Goal: Transaction & Acquisition: Purchase product/service

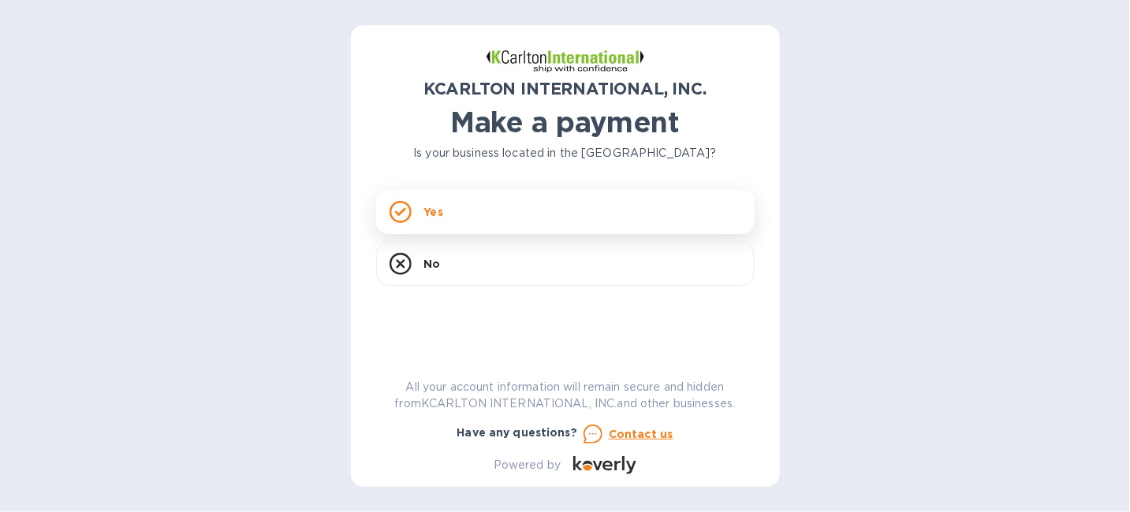
click at [485, 215] on div "Yes" at bounding box center [565, 212] width 378 height 44
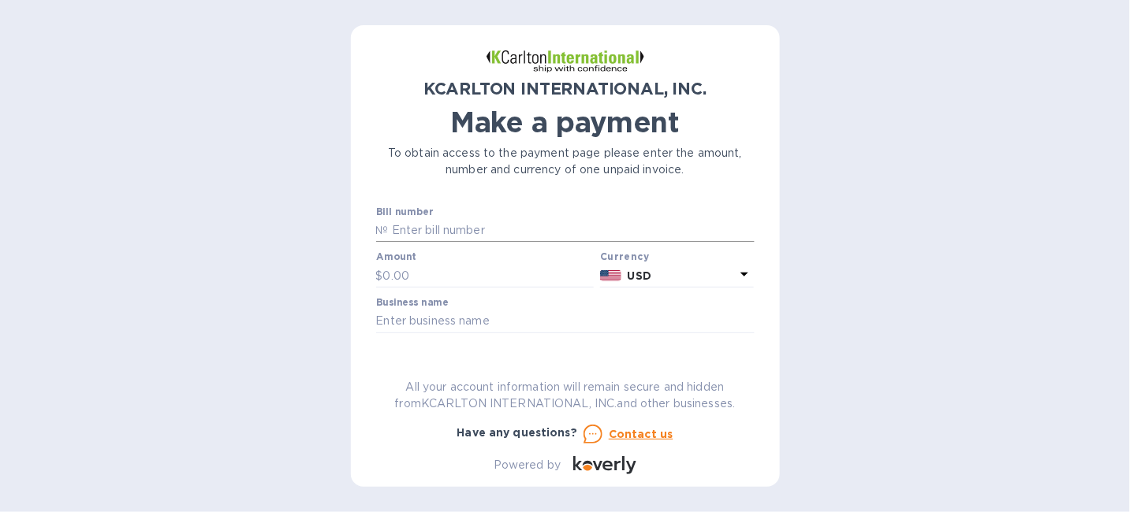
click at [447, 243] on input "text" at bounding box center [572, 231] width 366 height 24
click at [412, 243] on input "text" at bounding box center [572, 231] width 366 height 24
type input "7250471-1"
click at [382, 285] on p "$" at bounding box center [379, 276] width 7 height 17
click at [431, 288] on input "text" at bounding box center [488, 276] width 211 height 24
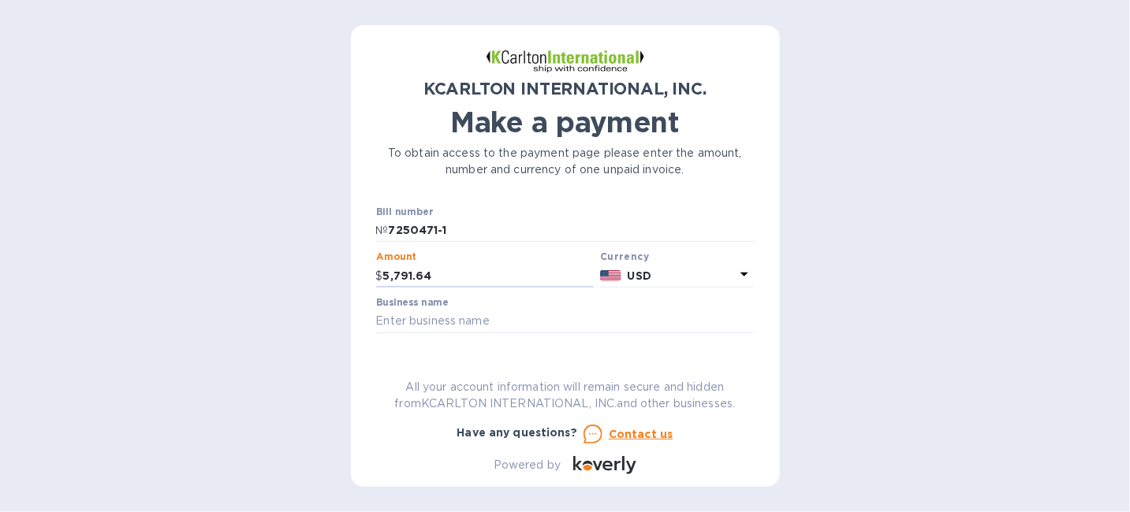
type input "5,791.64"
click at [412, 307] on label "Business name" at bounding box center [412, 302] width 73 height 9
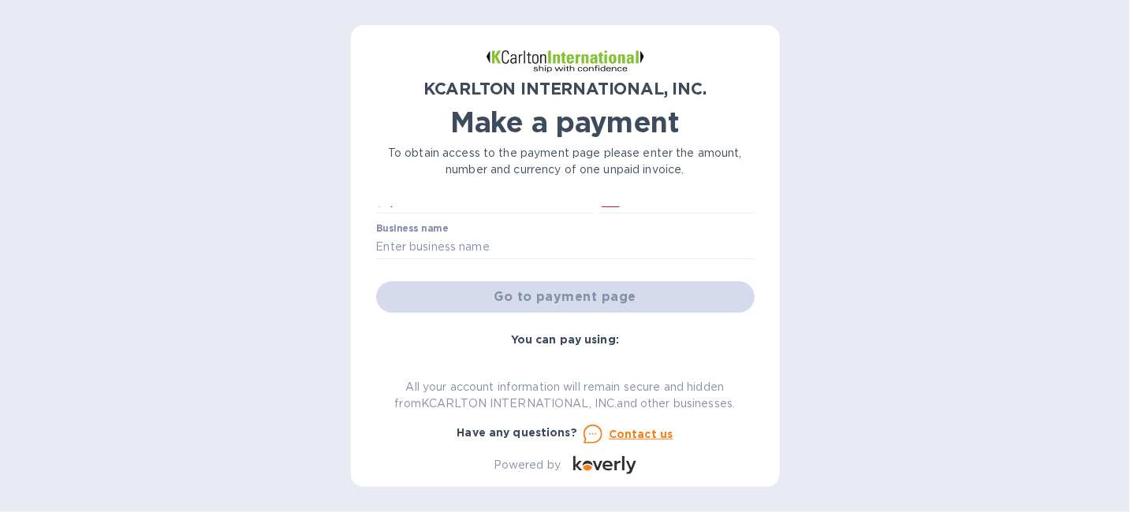
scroll to position [95, 0]
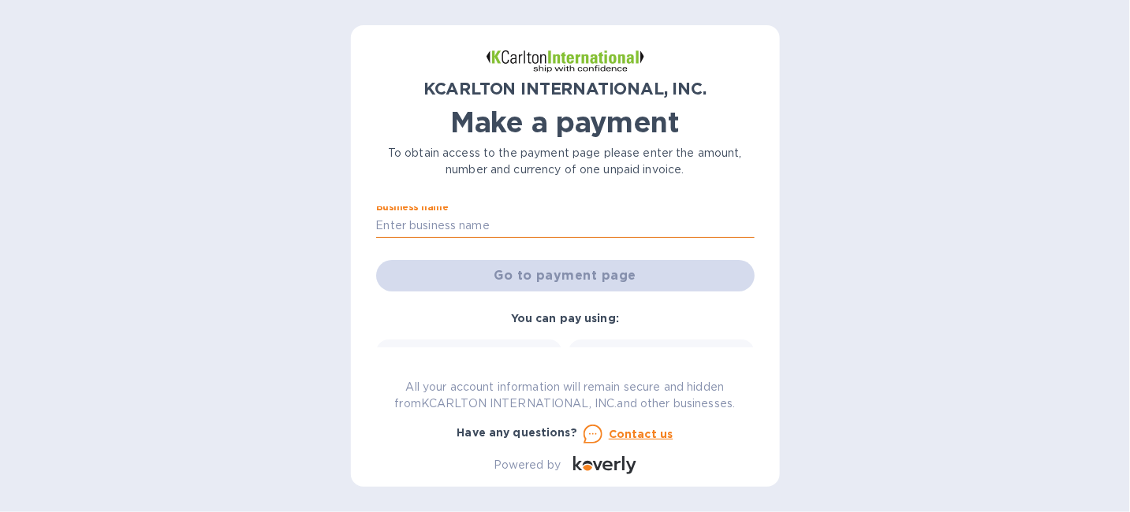
click at [456, 238] on input "text" at bounding box center [565, 226] width 378 height 24
type input "EZ TIRE Supply & Equipment"
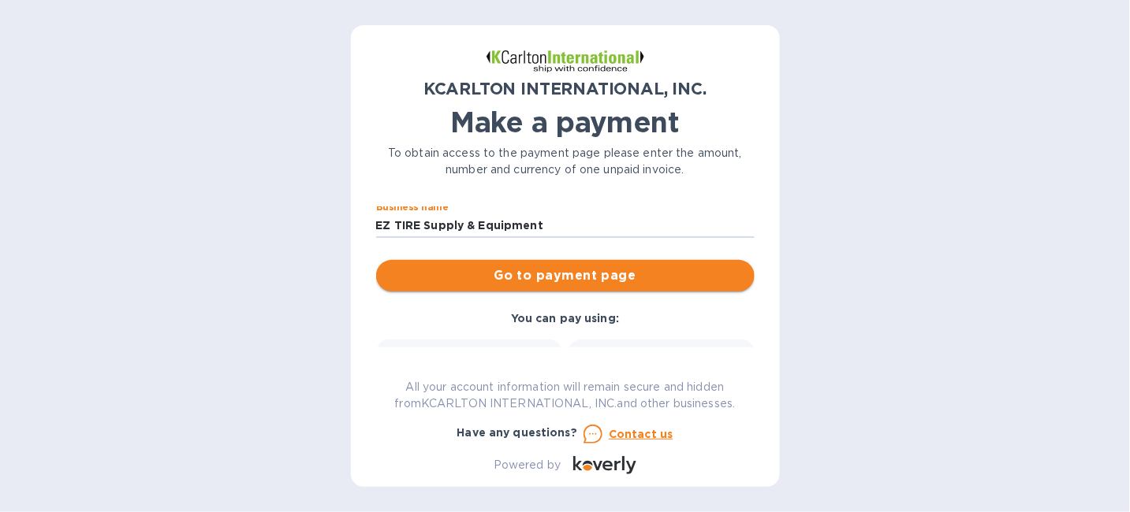
click at [545, 285] on span "Go to payment page" at bounding box center [565, 275] width 353 height 19
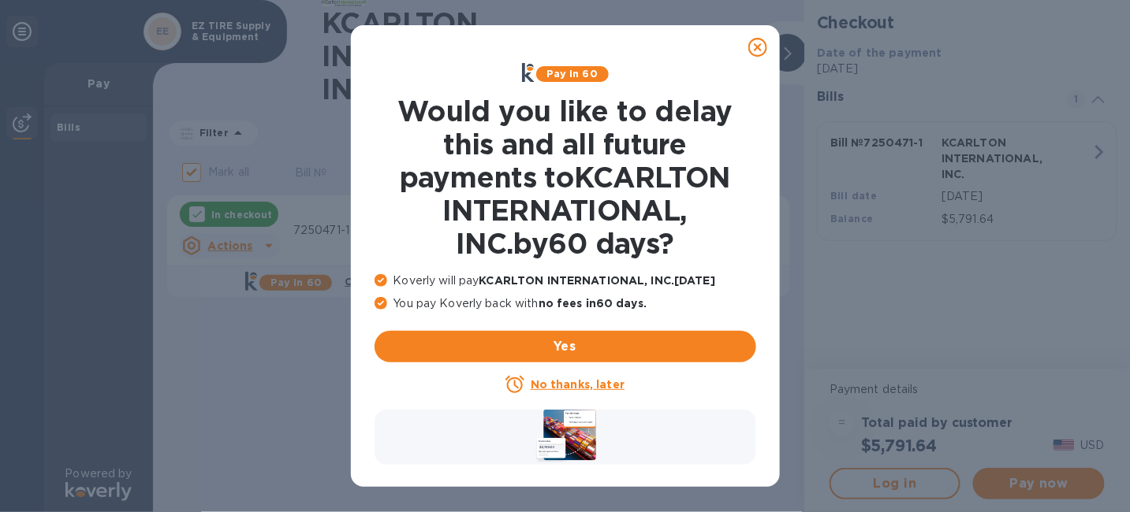
click at [755, 49] on icon at bounding box center [757, 47] width 19 height 19
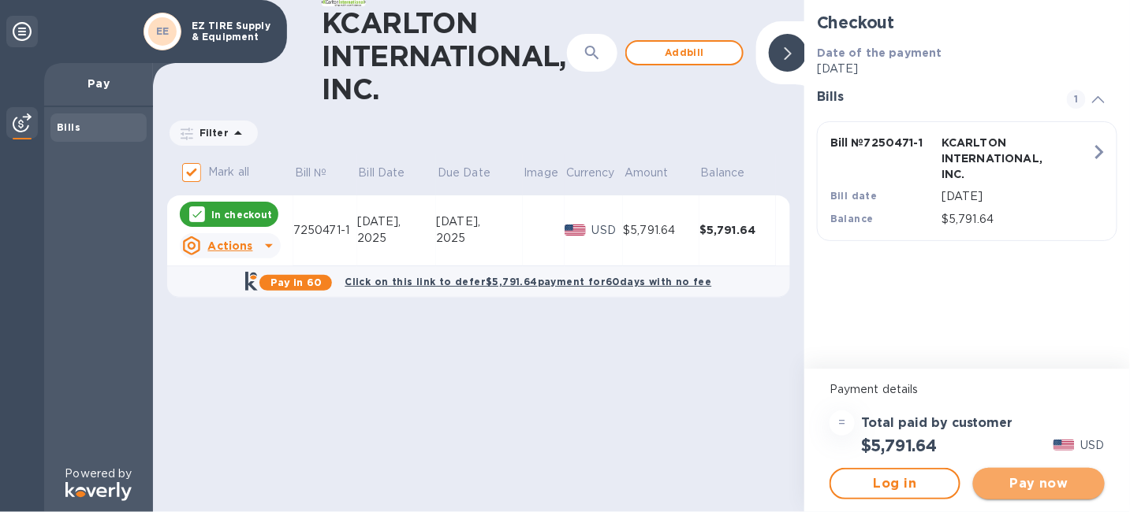
click at [1019, 486] on span "Pay now" at bounding box center [1038, 484] width 106 height 19
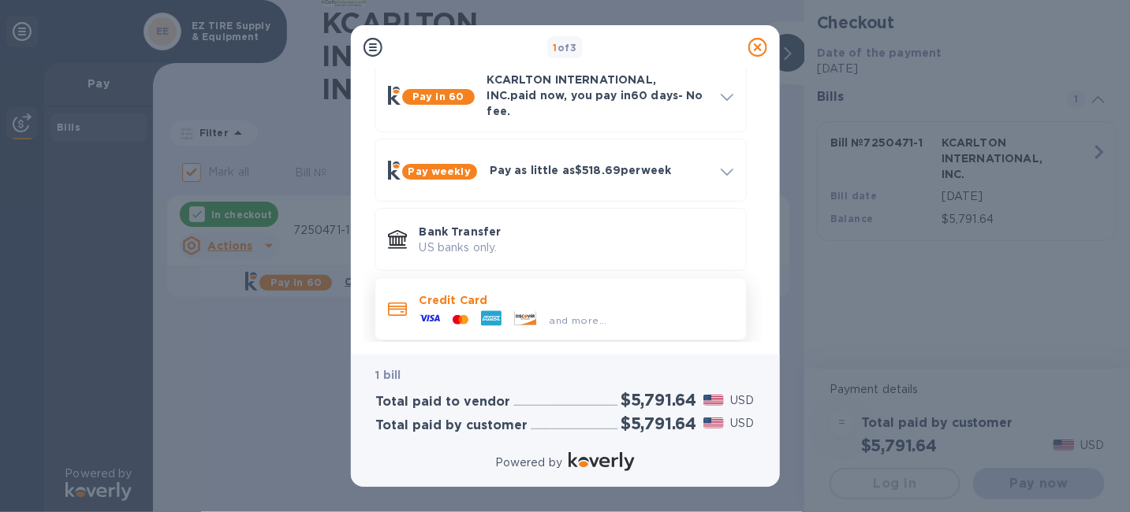
scroll to position [96, 0]
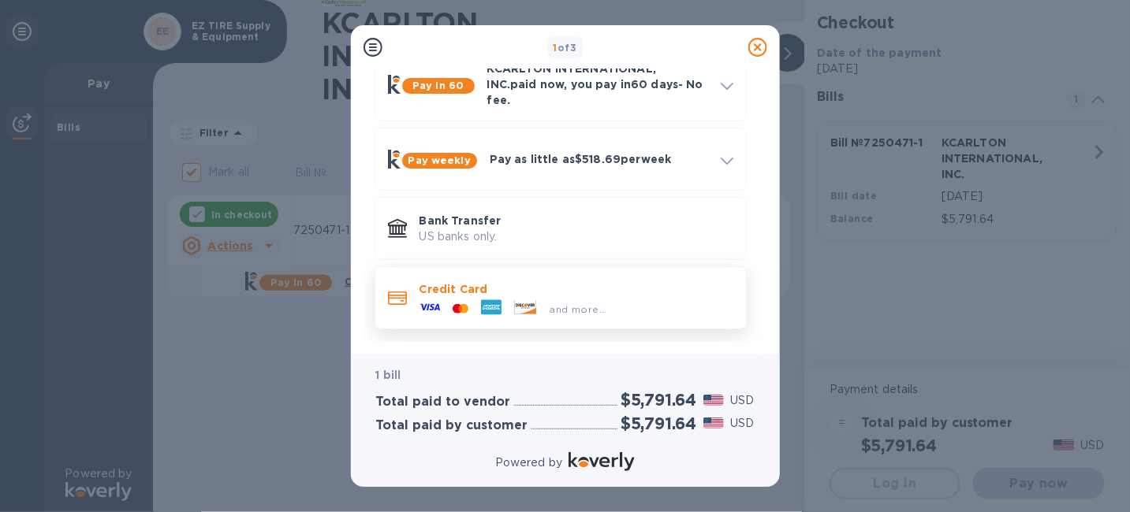
click at [423, 296] on p "Credit Card" at bounding box center [576, 289] width 314 height 16
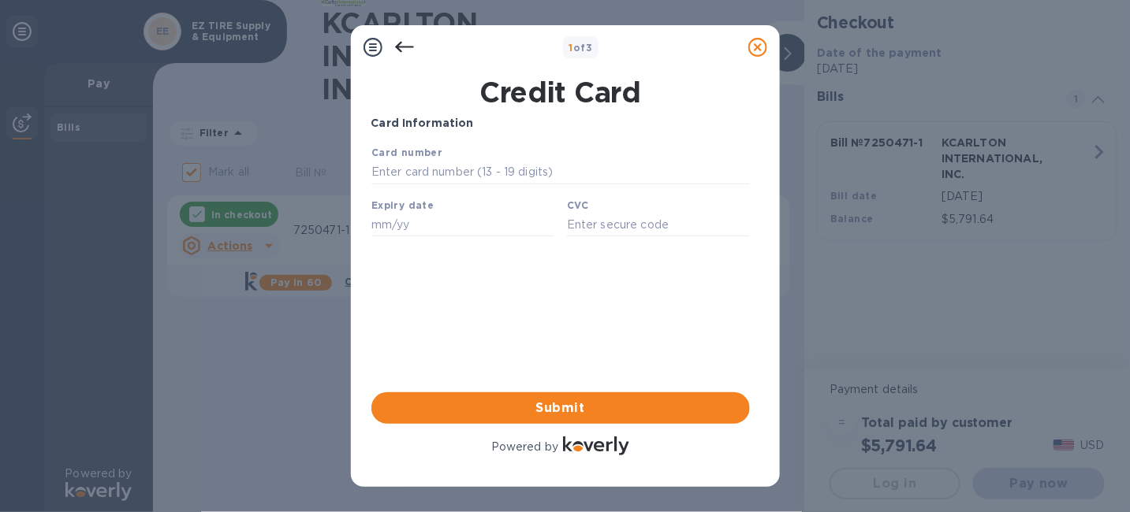
scroll to position [0, 0]
click at [438, 176] on input "text" at bounding box center [560, 172] width 378 height 24
type input "[CREDIT_CARD_NUMBER]"
type input "04/30"
click at [613, 235] on input "text" at bounding box center [657, 224] width 183 height 24
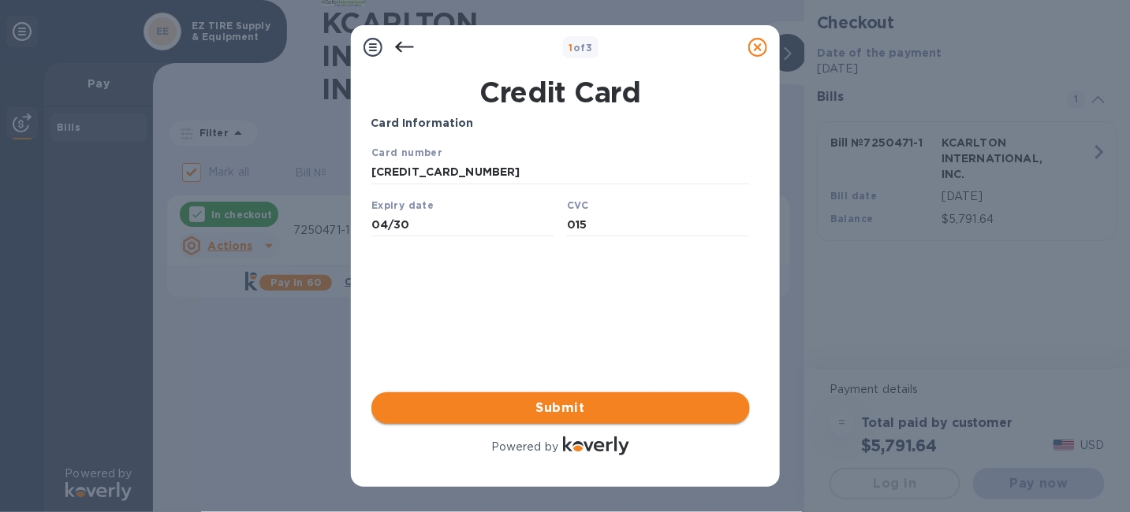
type input "015"
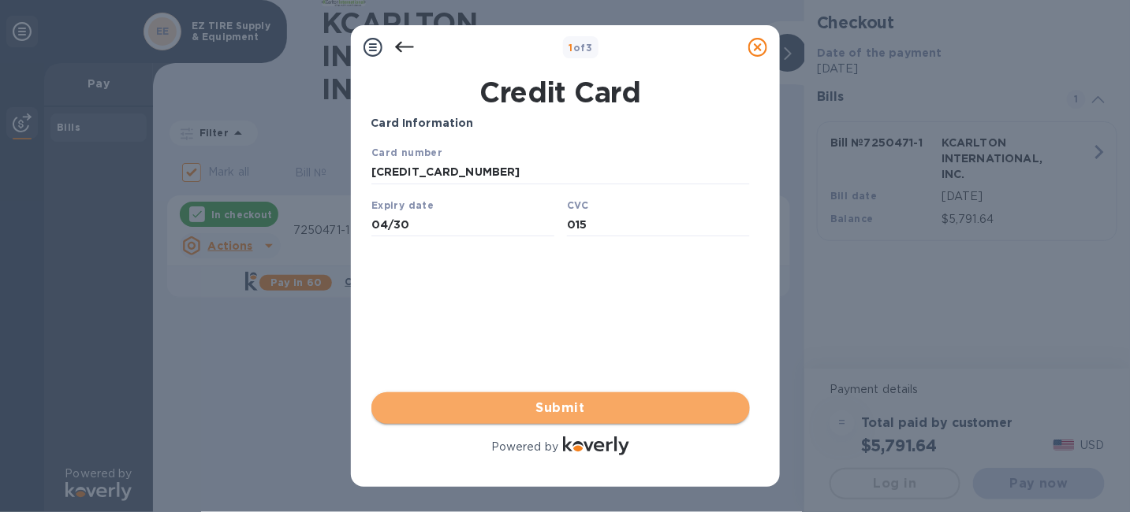
click at [563, 408] on span "Submit" at bounding box center [560, 408] width 353 height 19
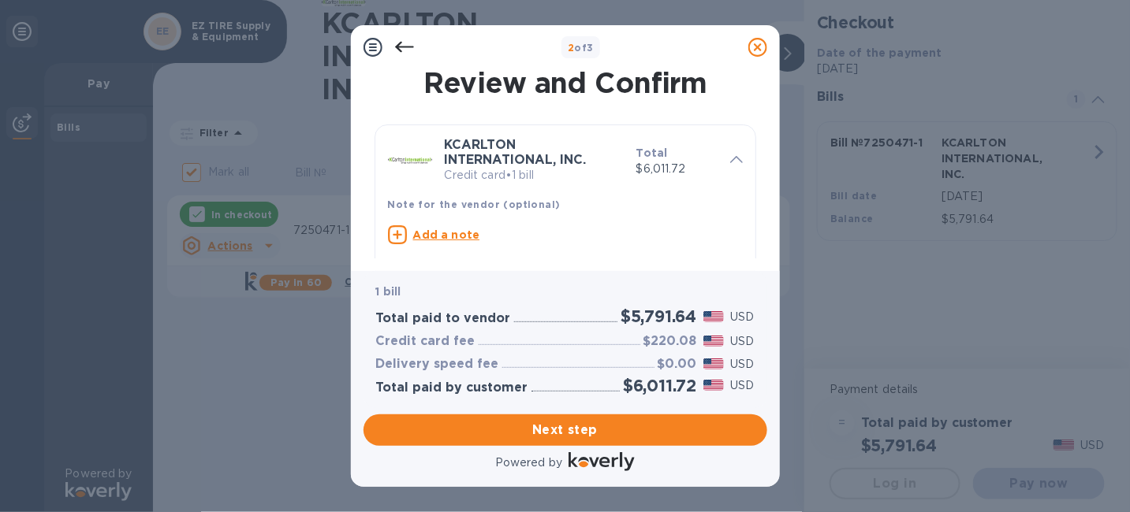
click at [398, 48] on icon at bounding box center [403, 47] width 19 height 11
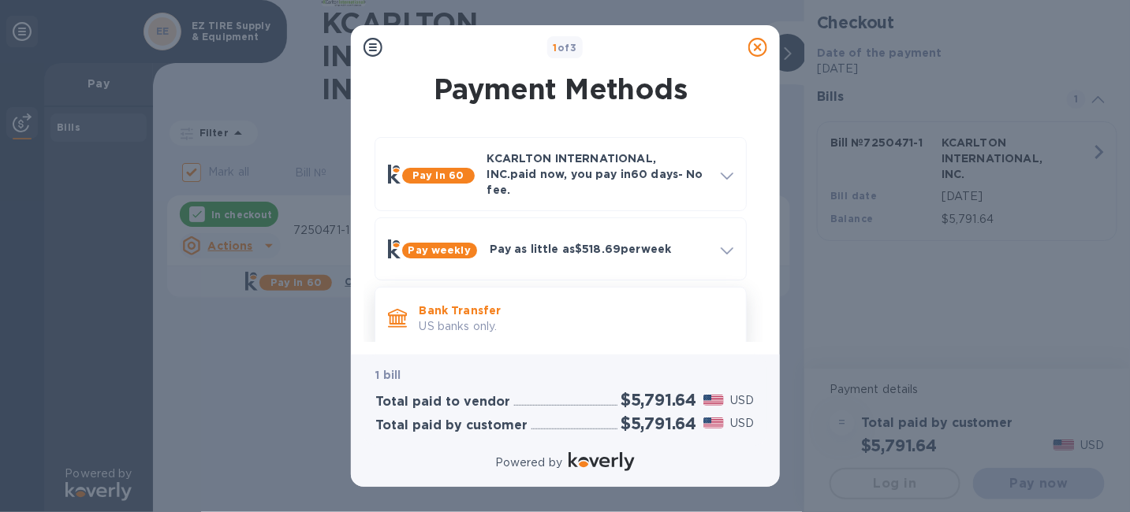
click at [484, 324] on p "US banks only." at bounding box center [576, 326] width 314 height 17
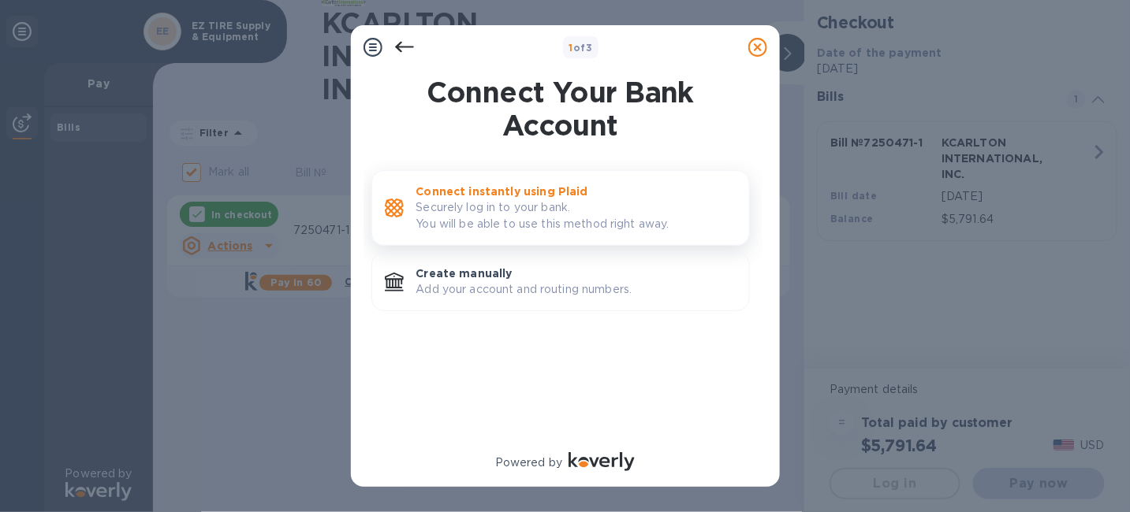
click at [543, 219] on p "Securely log in to your bank. You will be able to use this method right away." at bounding box center [576, 215] width 320 height 33
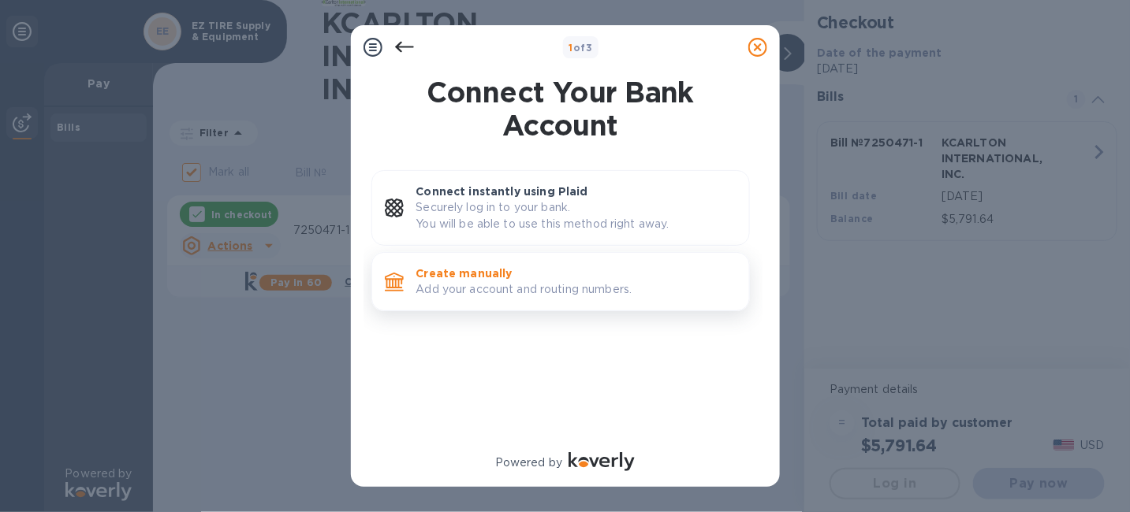
click at [486, 281] on p "Create manually" at bounding box center [576, 274] width 320 height 16
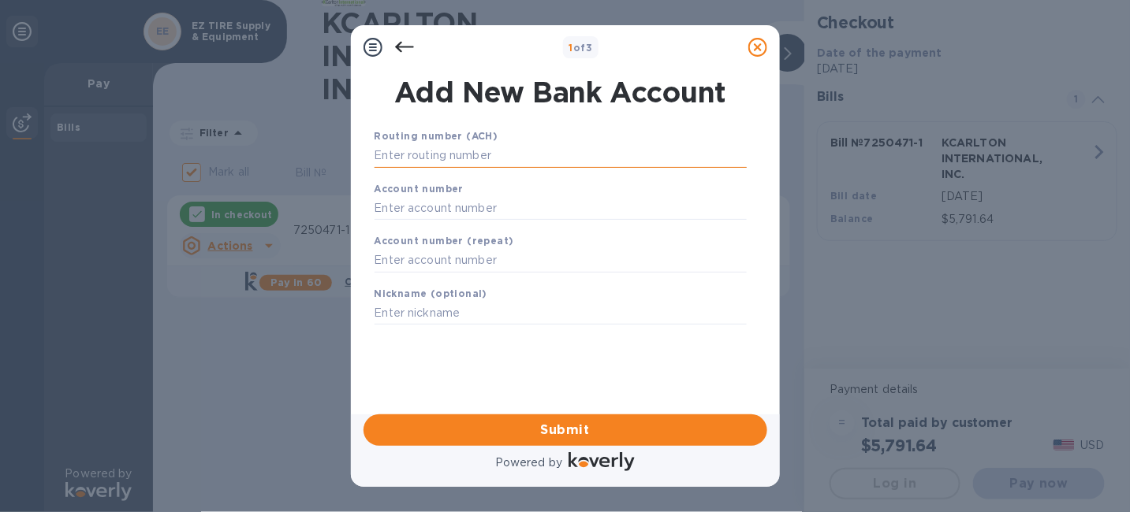
click at [456, 166] on input "text" at bounding box center [560, 156] width 372 height 24
paste input "898054061265"
type input "898054061265"
click at [393, 158] on input "text" at bounding box center [560, 156] width 372 height 24
paste input "063000047"
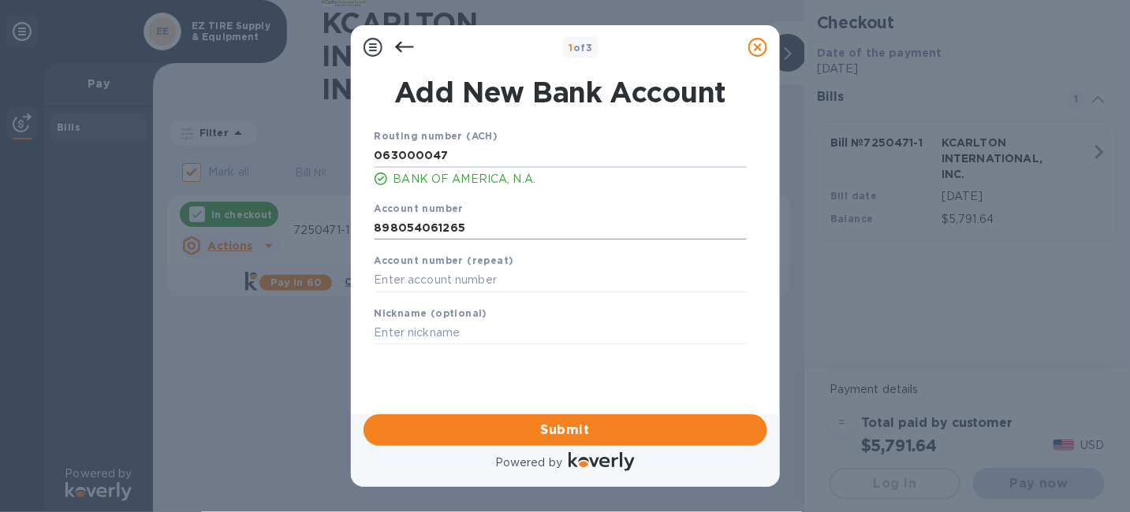
type input "063000047"
drag, startPoint x: 469, startPoint y: 241, endPoint x: 370, endPoint y: 237, distance: 99.4
click at [370, 237] on div "Account number 898054061265" at bounding box center [560, 220] width 385 height 53
click at [391, 292] on input "text" at bounding box center [560, 281] width 372 height 24
paste input "898054061265"
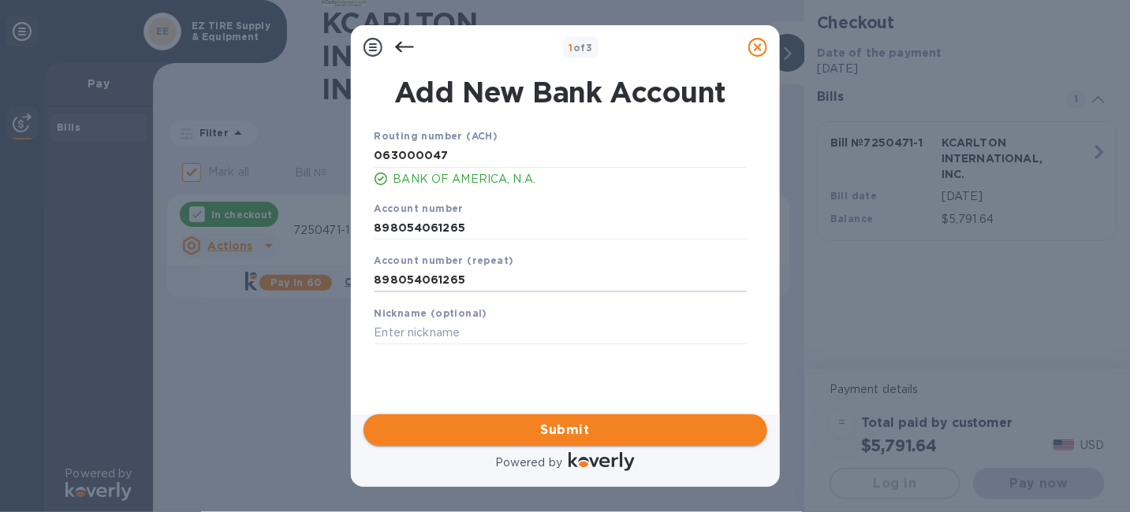
type input "898054061265"
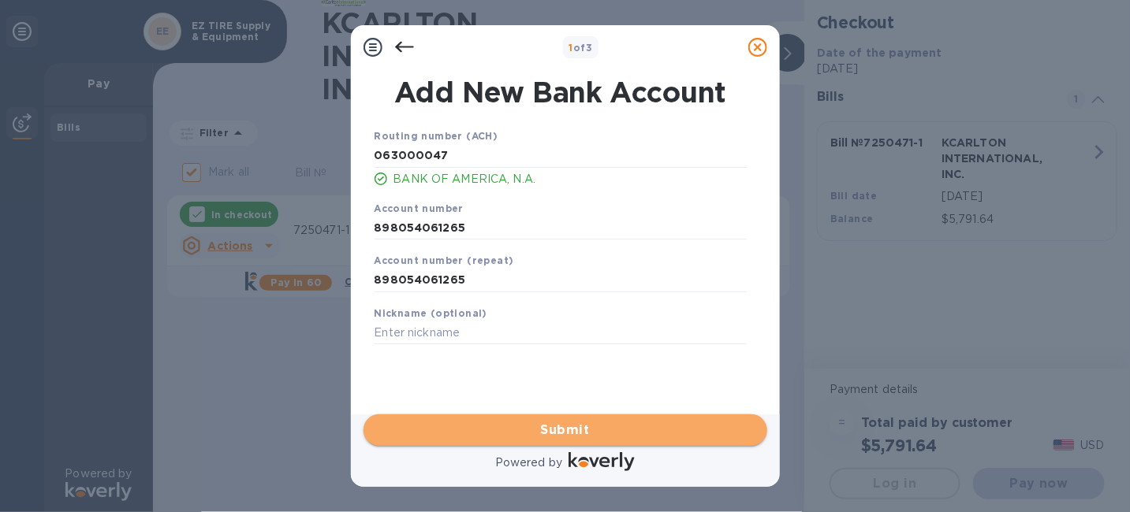
click at [545, 433] on span "Submit" at bounding box center [565, 430] width 378 height 19
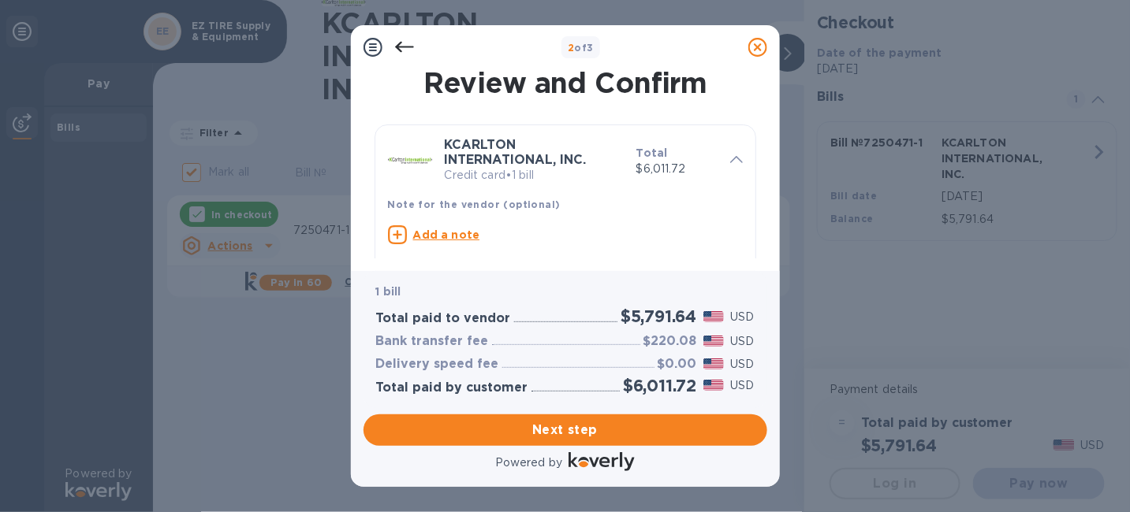
click at [406, 53] on icon at bounding box center [404, 47] width 19 height 19
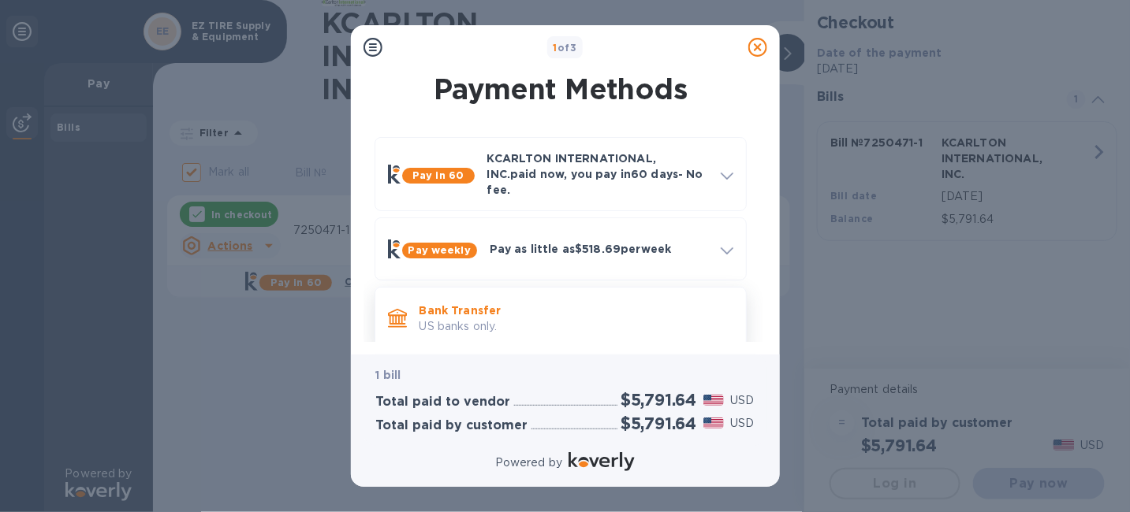
scroll to position [96, 0]
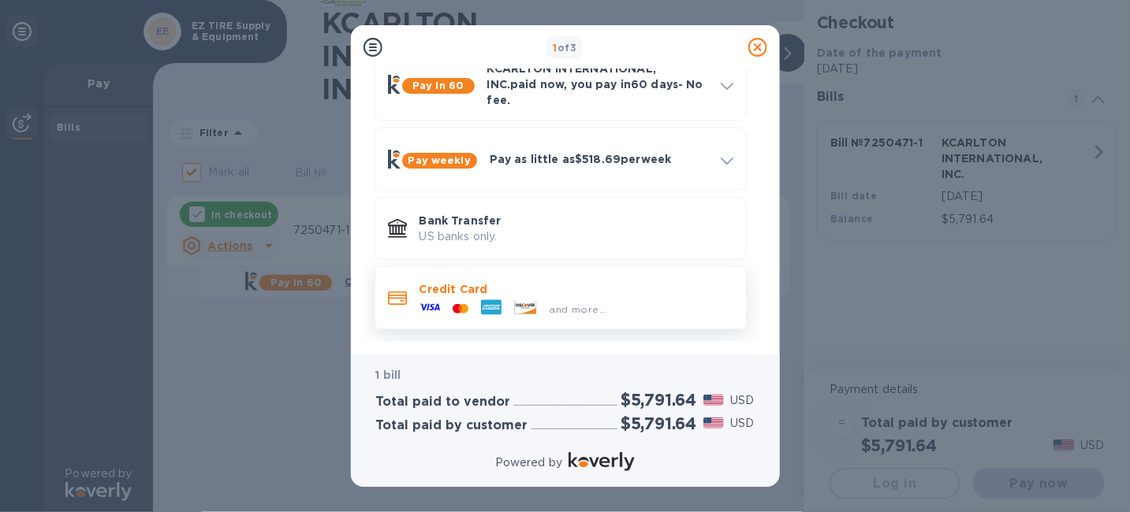
click at [516, 285] on p "Credit Card" at bounding box center [576, 289] width 314 height 16
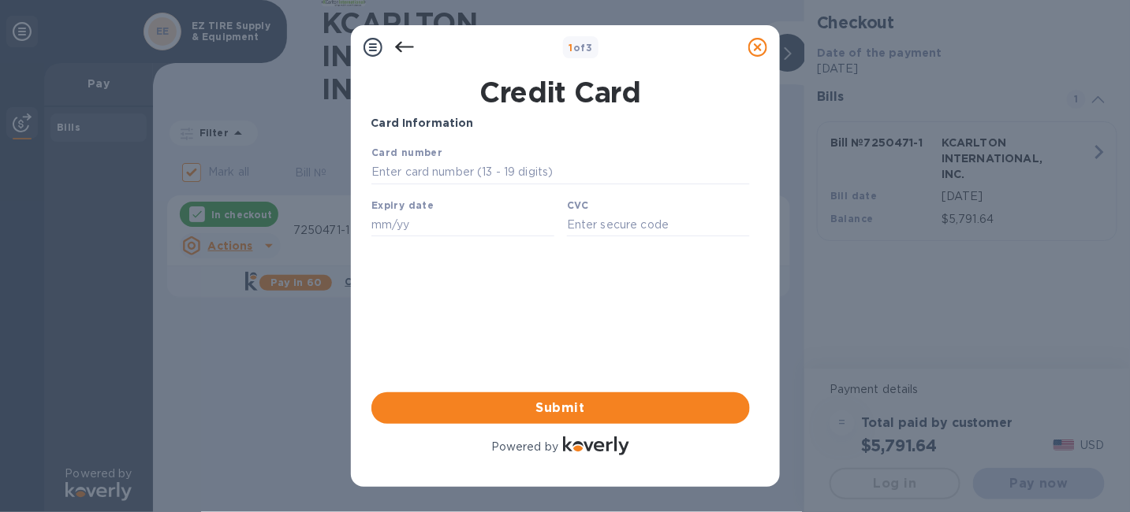
scroll to position [0, 0]
click at [419, 173] on input "text" at bounding box center [560, 172] width 378 height 24
type input "[CREDIT_CARD_NUMBER]"
type input "04/30"
click at [625, 236] on input "text" at bounding box center [657, 224] width 183 height 24
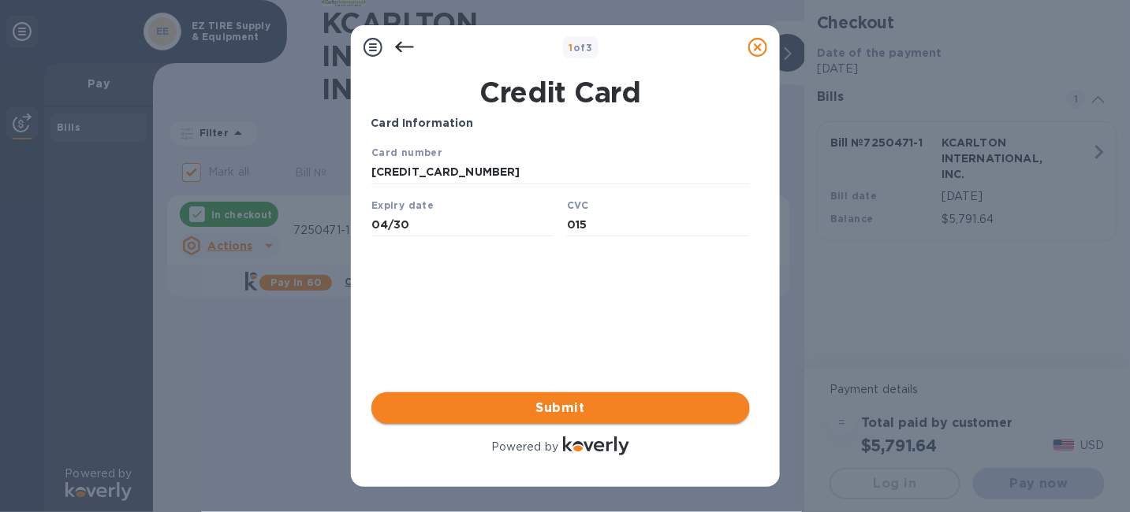
type input "015"
click at [573, 408] on span "Submit" at bounding box center [560, 408] width 353 height 19
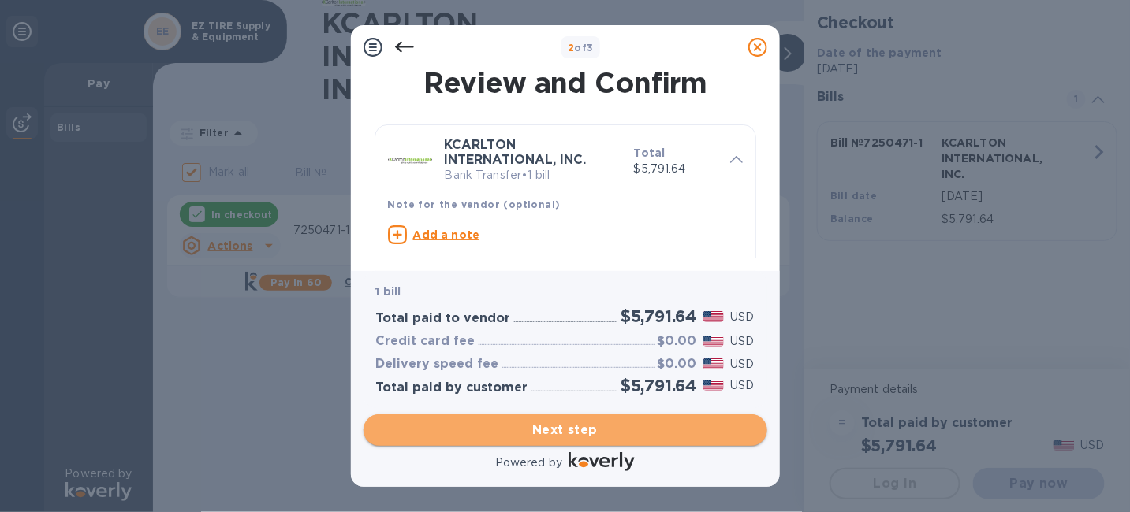
click at [558, 427] on span "Next step" at bounding box center [565, 430] width 378 height 19
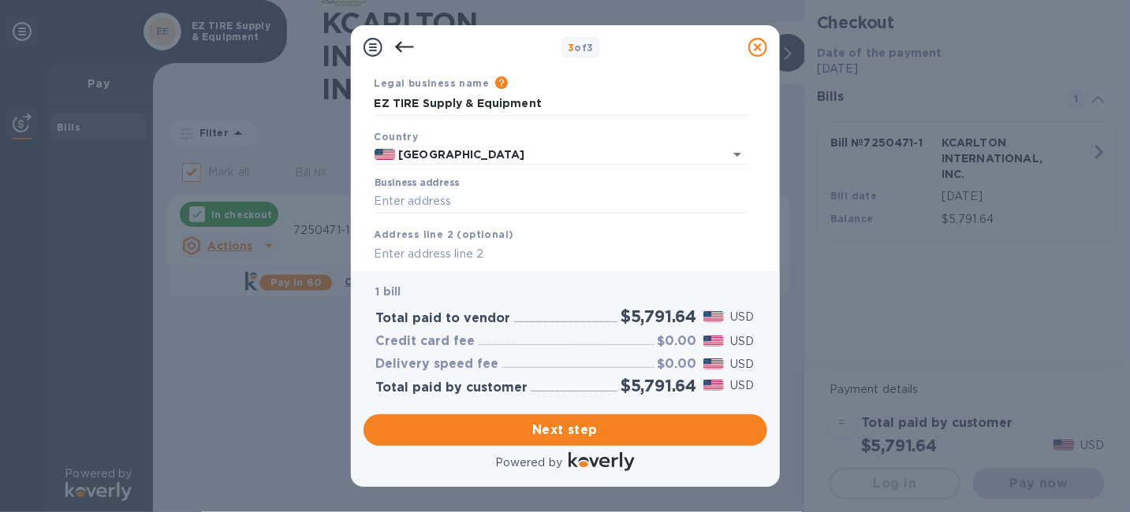
scroll to position [79, 0]
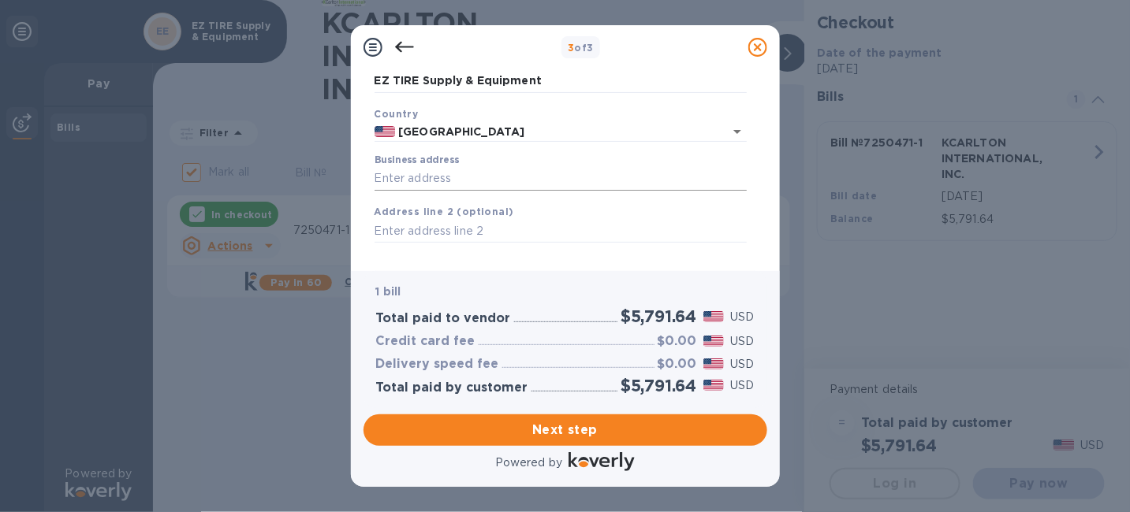
click at [410, 191] on input "Business address" at bounding box center [560, 179] width 372 height 24
type input "[STREET_ADDRESS]"
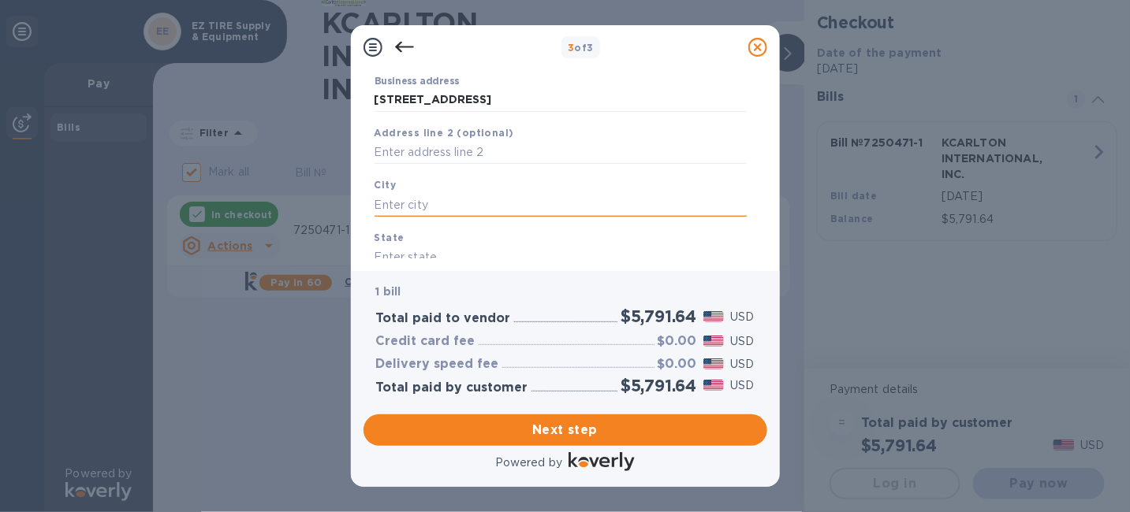
click at [425, 217] on input "text" at bounding box center [560, 205] width 372 height 24
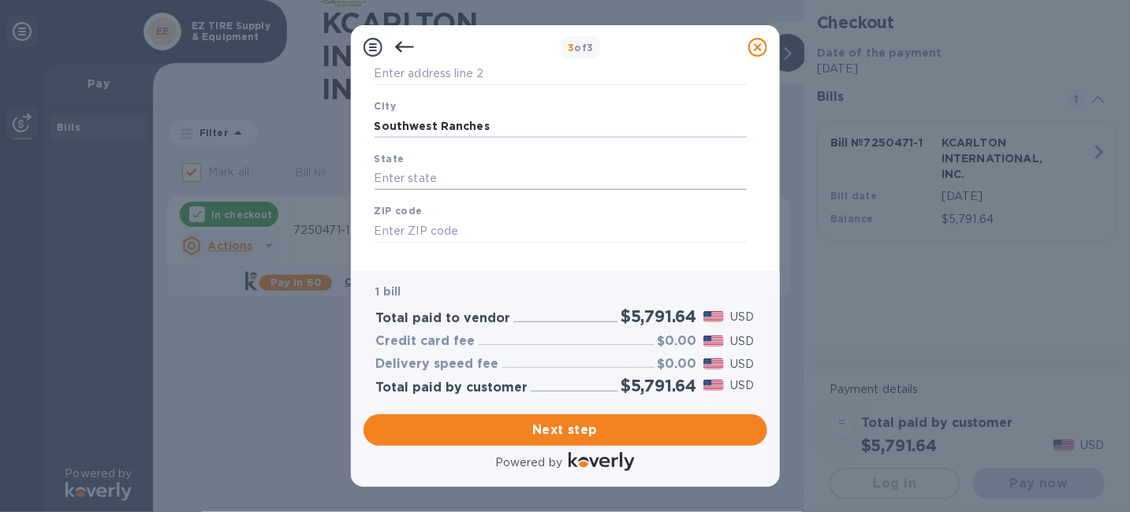
type input "Southwest Ranches"
click at [490, 191] on input "text" at bounding box center [560, 179] width 372 height 24
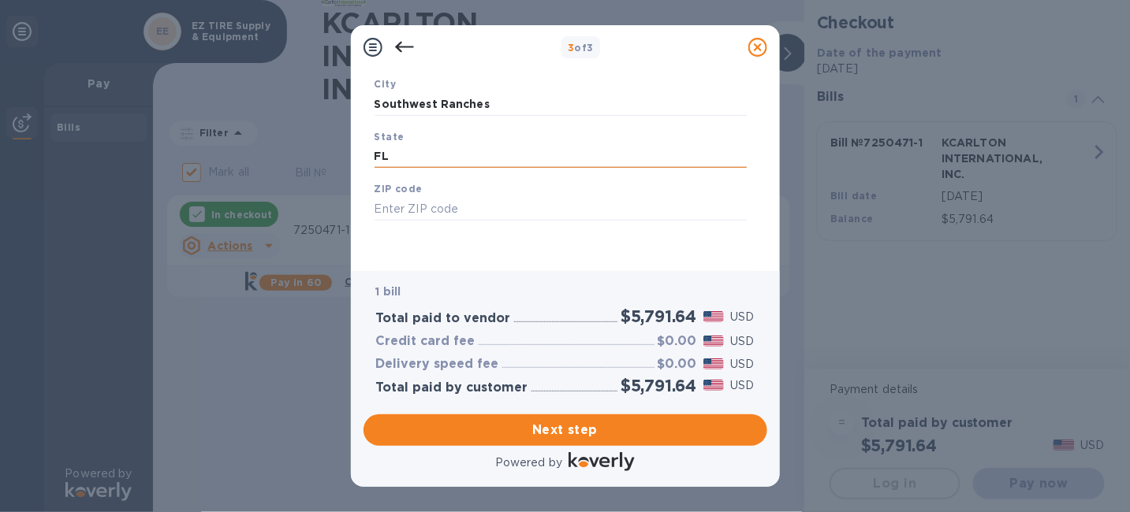
scroll to position [292, 0]
type input "FL"
click at [429, 201] on input "text" at bounding box center [560, 209] width 372 height 24
type input "33331"
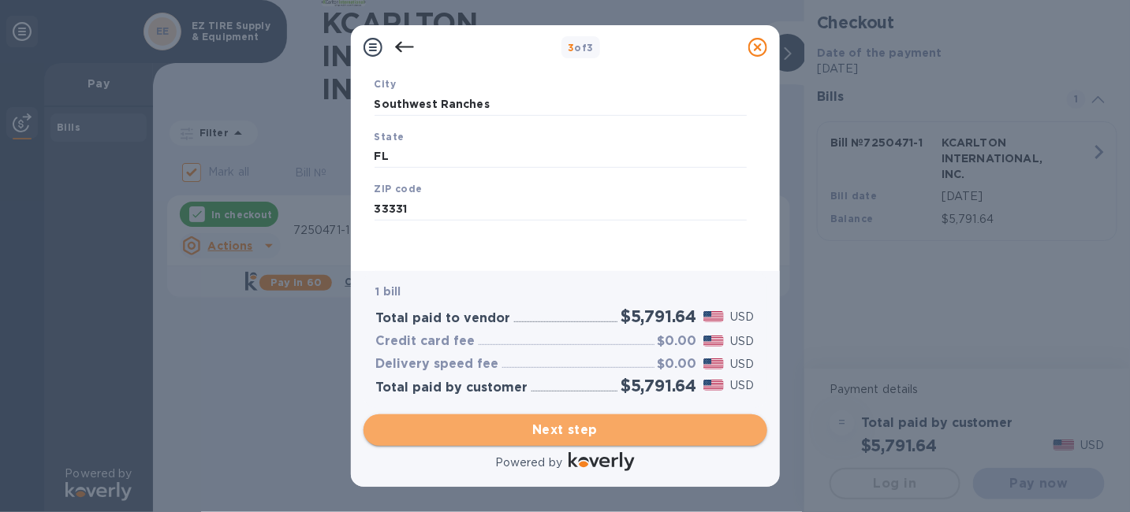
click at [565, 433] on span "Next step" at bounding box center [565, 430] width 378 height 19
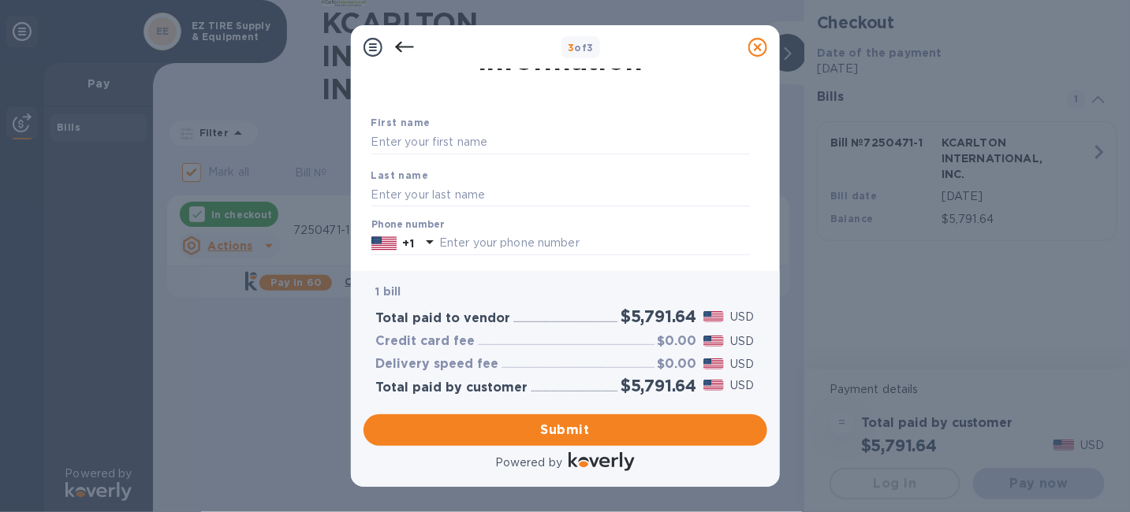
scroll to position [0, 0]
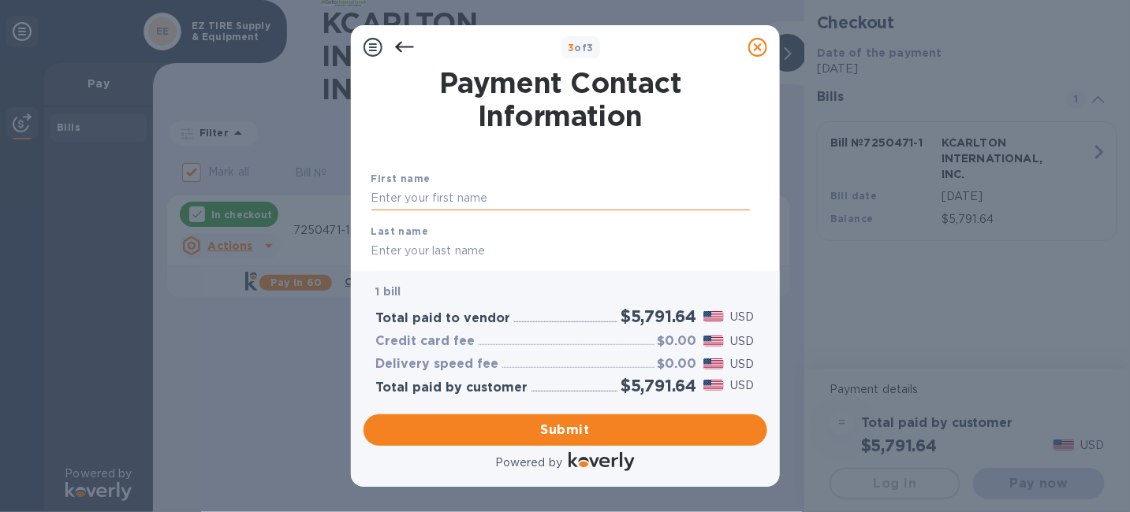
click at [426, 197] on input "text" at bounding box center [560, 199] width 378 height 24
type input "[PERSON_NAME]"
type input "9543252335"
type input "[EMAIL_ADDRESS][DOMAIN_NAME]"
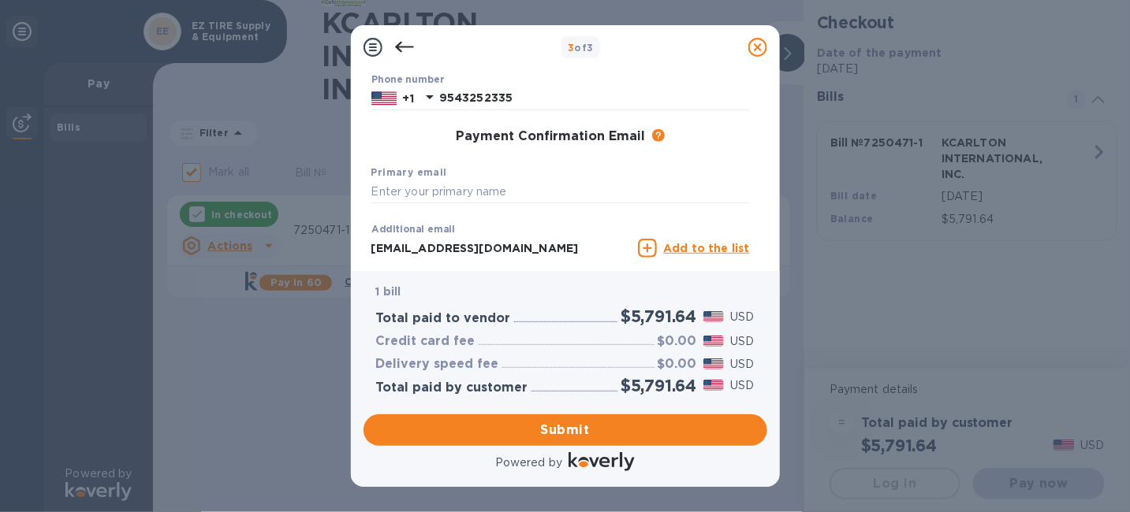
scroll to position [237, 0]
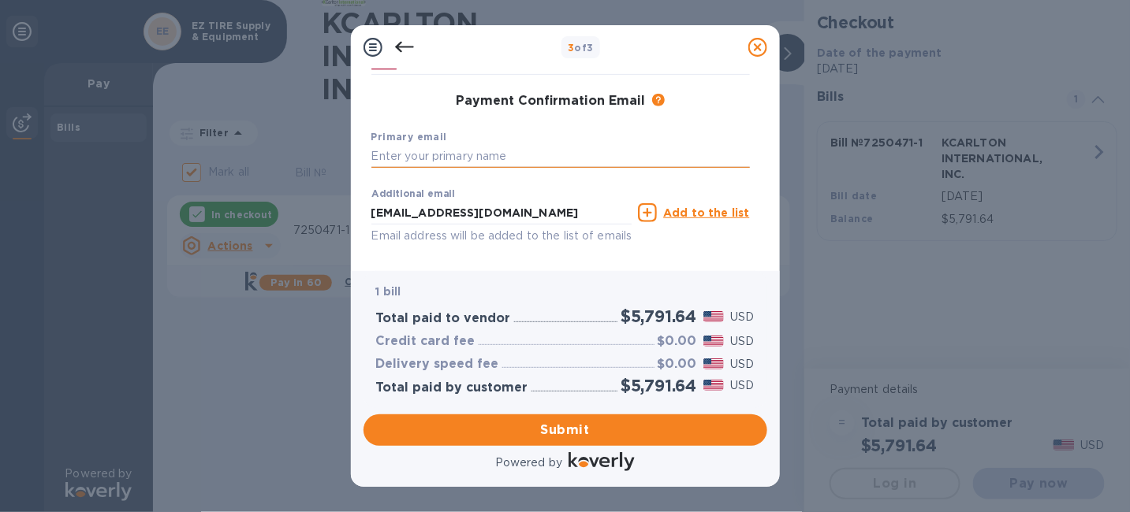
click at [412, 169] on input "text" at bounding box center [560, 157] width 378 height 24
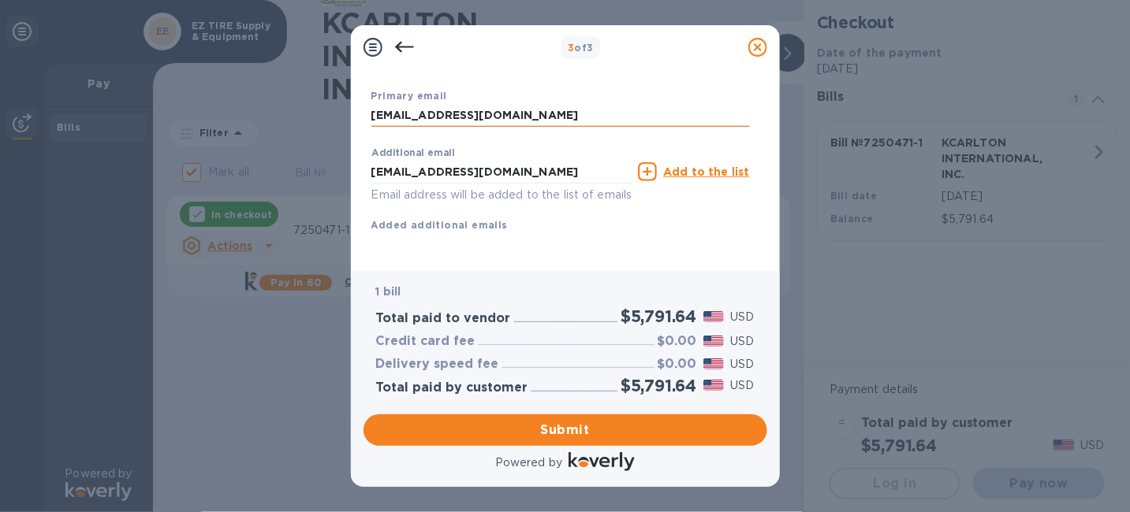
scroll to position [329, 0]
type input "[EMAIL_ADDRESS][DOMAIN_NAME]"
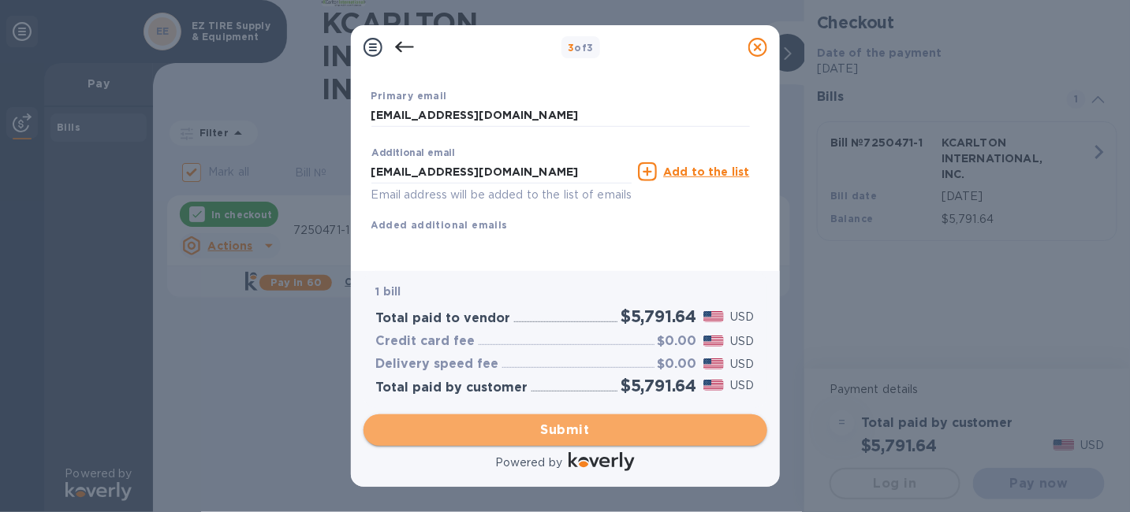
click at [526, 438] on span "Submit" at bounding box center [565, 430] width 378 height 19
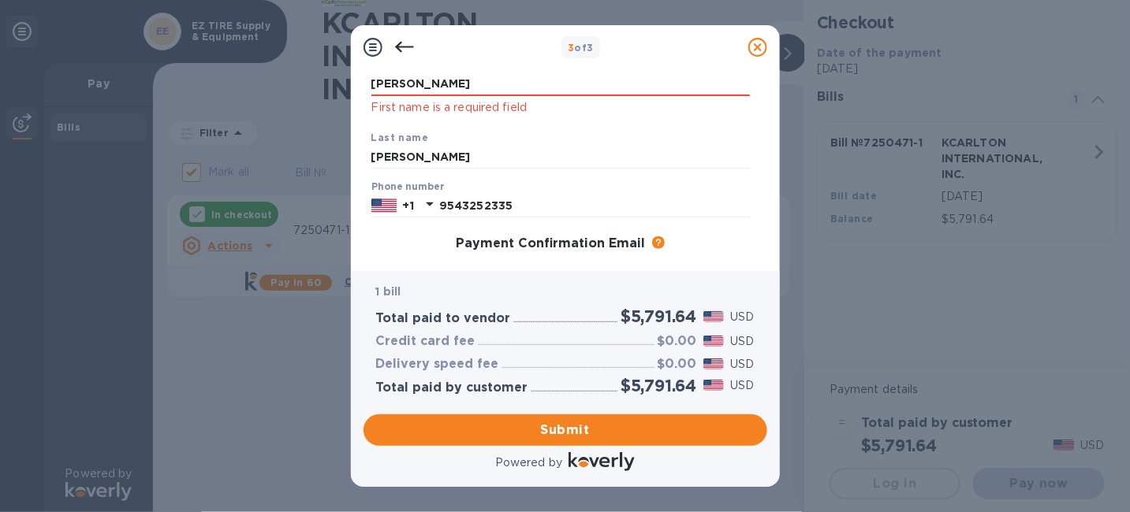
scroll to position [35, 0]
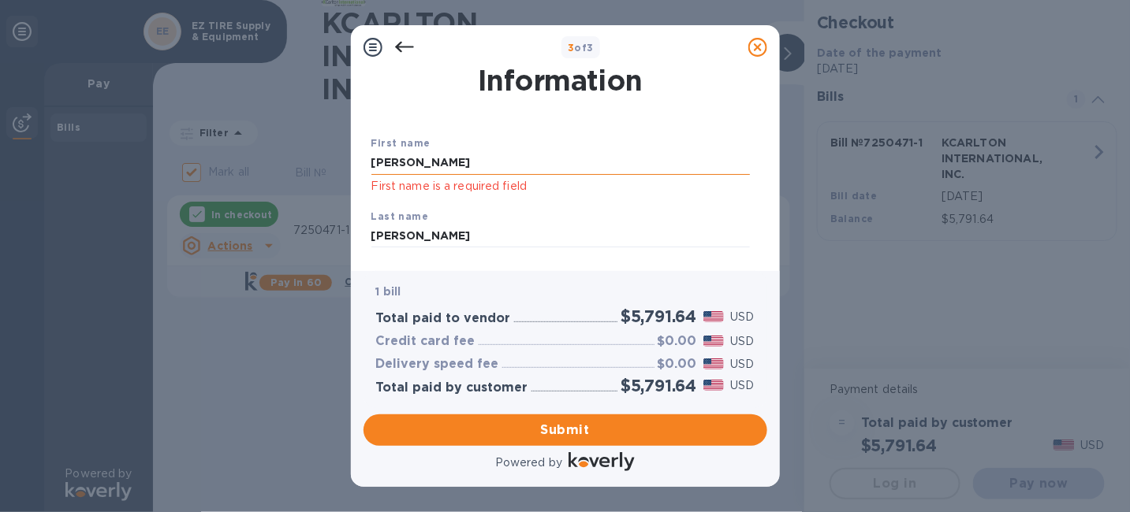
click at [435, 168] on input "[PERSON_NAME]" at bounding box center [560, 163] width 378 height 24
click at [447, 170] on input "[PERSON_NAME]" at bounding box center [560, 163] width 378 height 24
drag, startPoint x: 428, startPoint y: 169, endPoint x: 330, endPoint y: 162, distance: 98.9
click at [330, 162] on div "3 of 3 Payment Contact Information First name [PERSON_NAME] First name is a req…" at bounding box center [565, 256] width 1130 height 512
type input "[PERSON_NAME]"
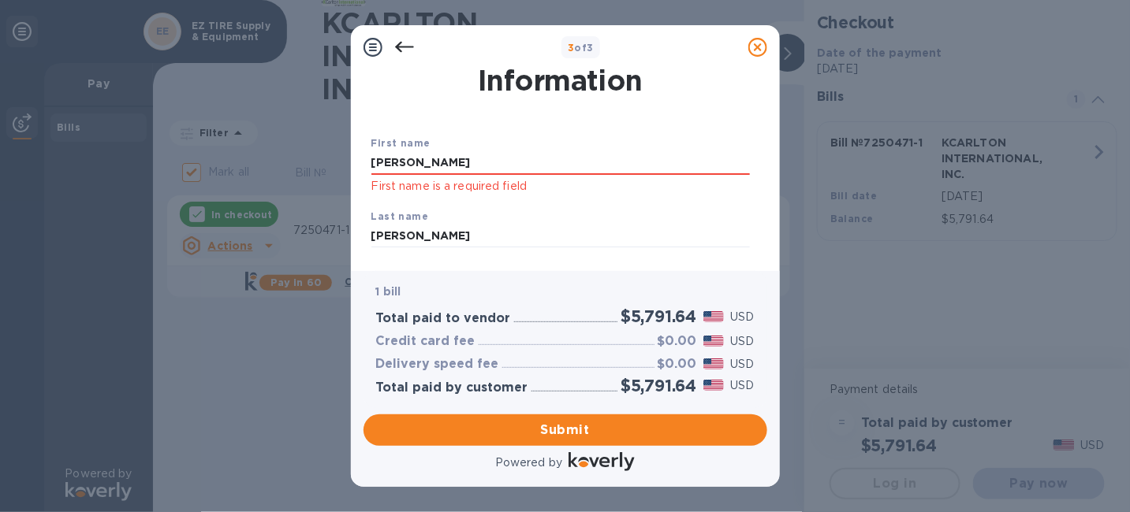
click at [643, 218] on div "Last name [PERSON_NAME]" at bounding box center [560, 228] width 391 height 53
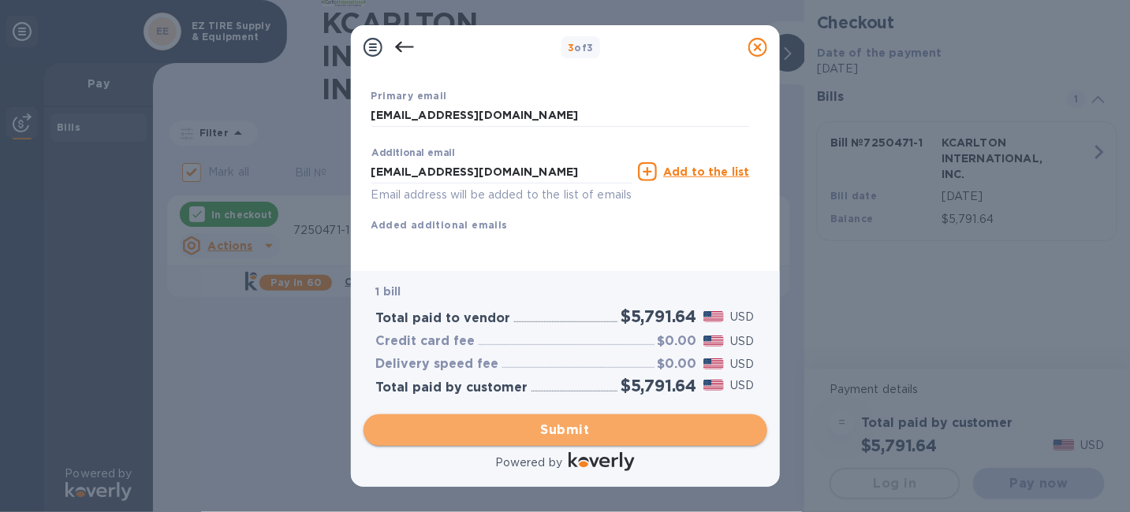
click at [531, 427] on span "Submit" at bounding box center [565, 430] width 378 height 19
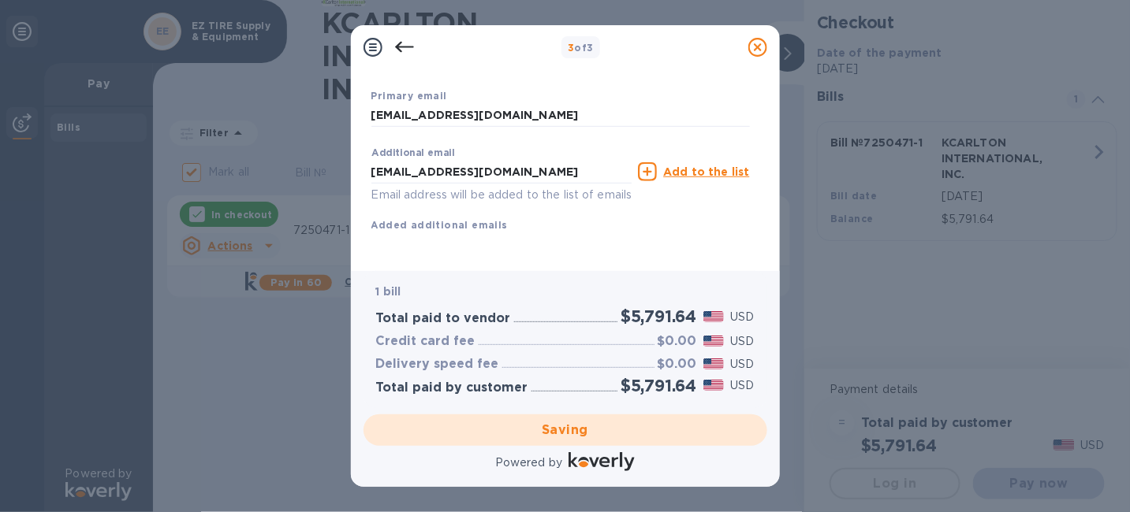
checkbox input "false"
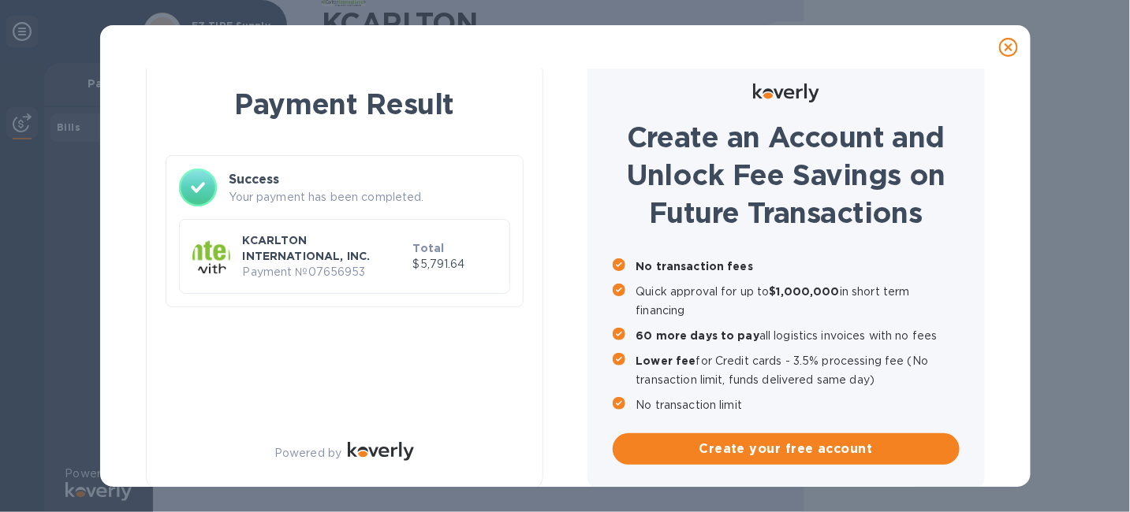
scroll to position [0, 0]
